Goal: Task Accomplishment & Management: Manage account settings

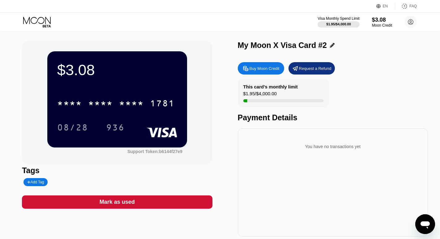
click at [38, 24] on icon at bounding box center [37, 22] width 29 height 11
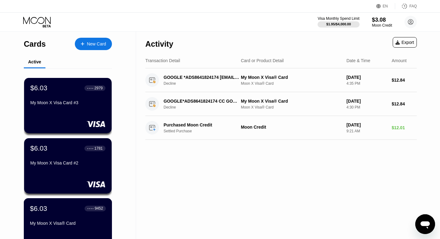
click at [55, 217] on div "$6.03 ● ● ● ● 9452 My Moon X Visa® Card" at bounding box center [68, 217] width 76 height 24
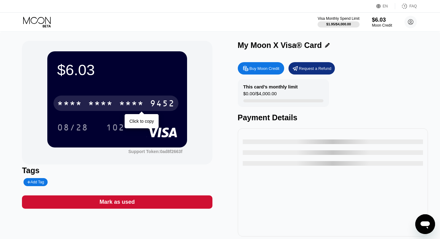
click at [150, 104] on div "* * * * * * * * * * * * 9452" at bounding box center [116, 103] width 125 height 15
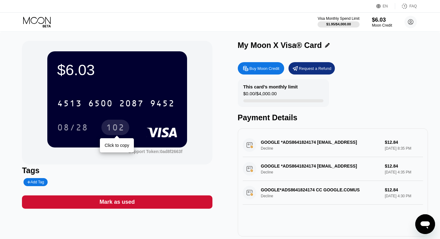
click at [115, 129] on div "102" at bounding box center [115, 128] width 19 height 10
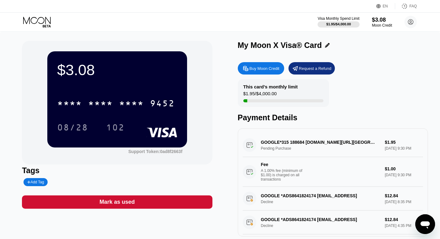
click at [41, 23] on icon at bounding box center [37, 22] width 29 height 11
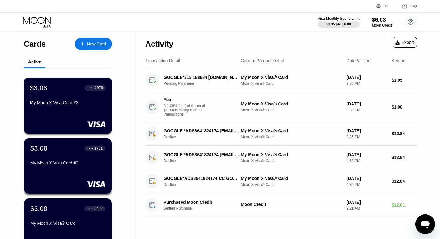
click at [65, 105] on div "My Moon X Visa Card #3" at bounding box center [68, 102] width 76 height 5
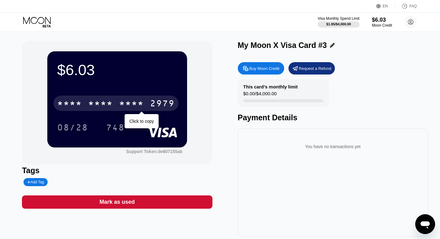
click at [141, 101] on div "* * * *" at bounding box center [131, 104] width 25 height 10
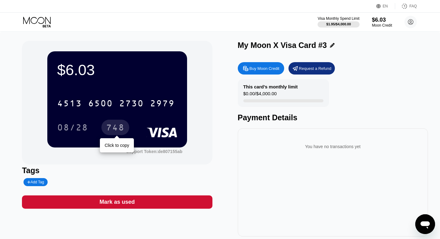
click at [117, 133] on div "748" at bounding box center [115, 128] width 19 height 10
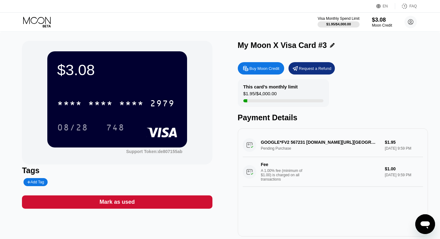
click at [36, 23] on icon at bounding box center [37, 20] width 28 height 7
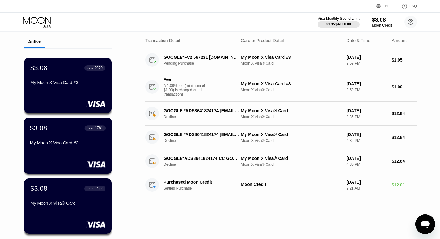
scroll to position [31, 0]
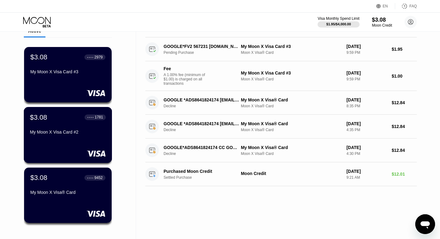
click at [73, 134] on div "My Moon X Visa Card #2" at bounding box center [68, 132] width 76 height 5
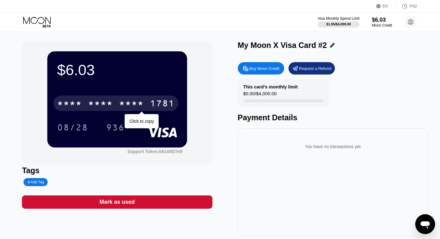
click at [166, 104] on div "1781" at bounding box center [162, 104] width 25 height 10
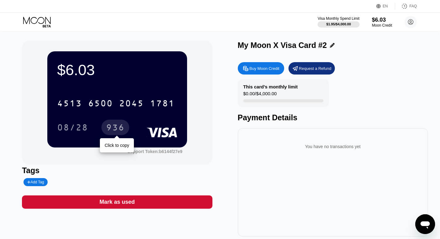
click at [119, 127] on div "936" at bounding box center [115, 128] width 19 height 10
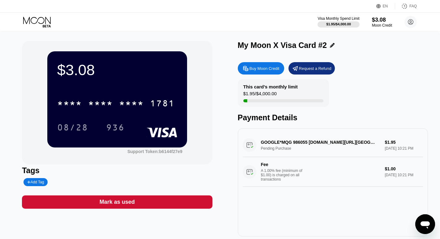
click at [42, 22] on icon at bounding box center [37, 22] width 29 height 11
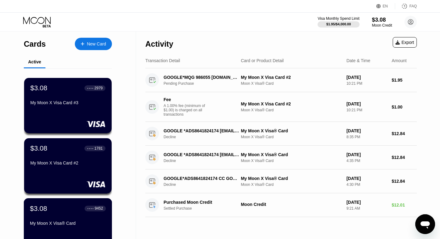
click at [58, 218] on div "$3.08 ● ● ● ● 9452 My Moon X Visa® Card" at bounding box center [68, 217] width 76 height 24
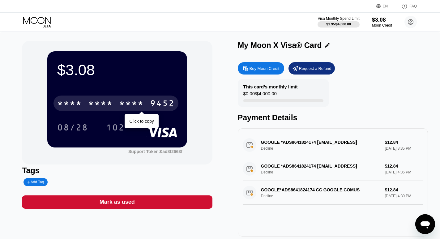
click at [147, 102] on div "* * * * * * * * * * * * 9452" at bounding box center [116, 103] width 125 height 15
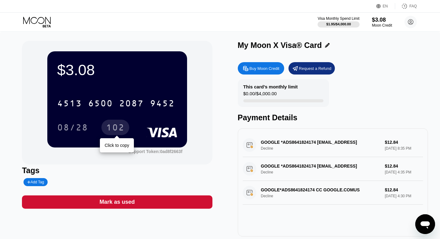
click at [118, 126] on div "102" at bounding box center [115, 128] width 19 height 10
